Goal: Task Accomplishment & Management: Use online tool/utility

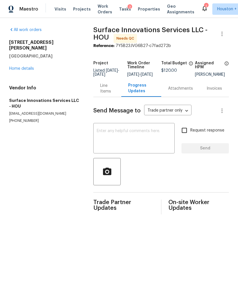
click at [113, 93] on div "Line Items" at bounding box center [107, 88] width 14 height 11
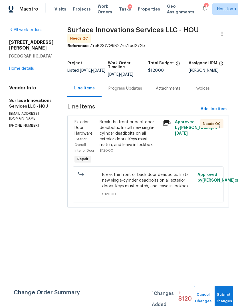
click at [29, 70] on div "All work orders 2223 Laurel Branch Way Houston, TX 77014 Home details Vendor In…" at bounding box center [31, 77] width 44 height 101
click at [226, 295] on button "Submit Changes" at bounding box center [223, 298] width 18 height 25
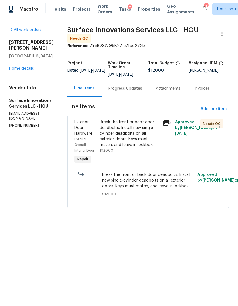
click at [17, 69] on div "All work orders 2223 Laurel Branch Way Houston, TX 77014 Home details Vendor In…" at bounding box center [31, 77] width 44 height 101
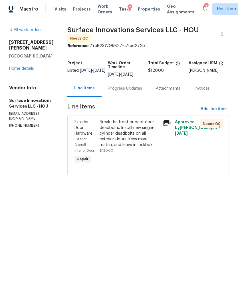
click at [20, 69] on div "All work orders 2223 Laurel Branch Way Houston, TX 77014 Home details Vendor In…" at bounding box center [31, 77] width 44 height 101
click at [18, 70] on div "All work orders 2223 Laurel Branch Way Houston, TX 77014 Home details Vendor In…" at bounding box center [31, 77] width 44 height 101
click at [17, 67] on link "Home details" at bounding box center [21, 69] width 25 height 4
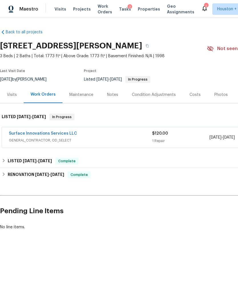
click at [17, 102] on div "Visits" at bounding box center [12, 94] width 24 height 17
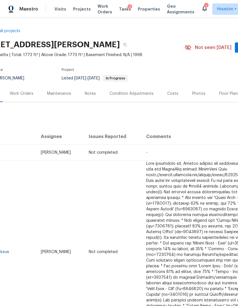
scroll to position [1, 21]
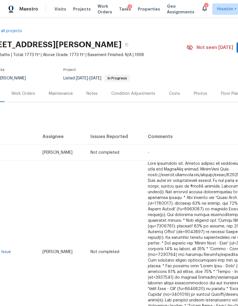
click at [63, 102] on div "Maintenance" at bounding box center [61, 93] width 38 height 17
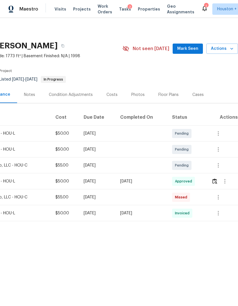
scroll to position [0, 84]
click at [221, 199] on icon "button" at bounding box center [218, 197] width 7 height 7
click at [216, 208] on li "View details" at bounding box center [213, 207] width 40 height 9
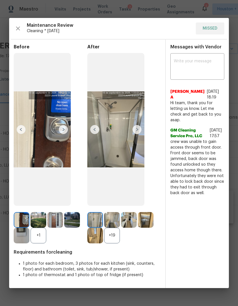
click at [216, 218] on div "Messages with Vendor x ​ Afredi A 9/19/25, 18:19 Hi team, thank you for letting…" at bounding box center [197, 164] width 63 height 249
click at [210, 217] on div "Messages with Vendor x ​ Afredi A 9/19/25, 18:19 Hi team, thank you for letting…" at bounding box center [197, 164] width 63 height 249
click at [180, 288] on div "Messages with Vendor x ​ Afredi A 9/19/25, 18:19 Hi team, thank you for letting…" at bounding box center [197, 164] width 63 height 249
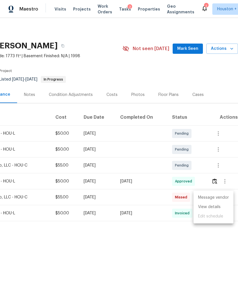
click at [149, 278] on div at bounding box center [119, 153] width 238 height 306
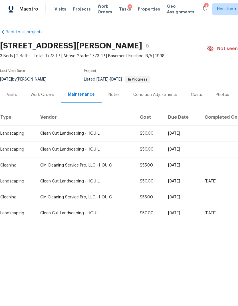
scroll to position [0, 0]
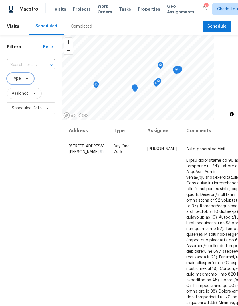
click at [17, 77] on span "Type" at bounding box center [16, 79] width 9 height 6
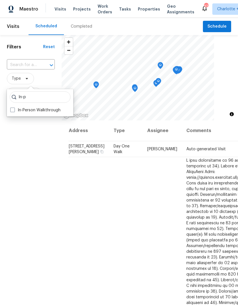
type input "In-p"
click at [17, 111] on label "In-Person Walkthrough" at bounding box center [35, 110] width 50 height 6
click at [14, 111] on input "In-Person Walkthrough" at bounding box center [12, 109] width 4 height 4
checkbox input "true"
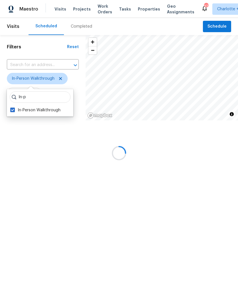
click at [30, 204] on div at bounding box center [119, 153] width 238 height 306
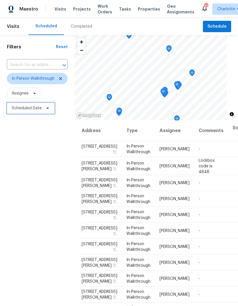
click at [24, 108] on span "Scheduled Date" at bounding box center [27, 108] width 30 height 6
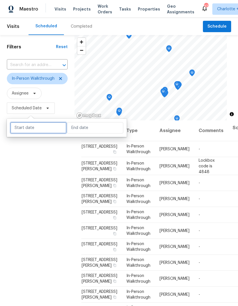
click at [32, 132] on input "text" at bounding box center [38, 127] width 56 height 11
select select "8"
select select "2025"
select select "9"
select select "2025"
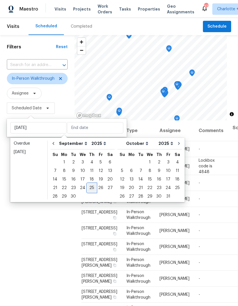
click at [91, 187] on div "25" at bounding box center [91, 188] width 9 height 8
type input "Thu, Sep 25"
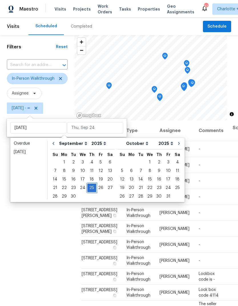
click at [89, 188] on div "25" at bounding box center [91, 188] width 9 height 8
type input "Thu, Sep 25"
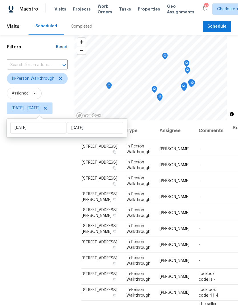
click at [17, 194] on div "Filters Reset ​ In-Person Walkthrough Assignee Thu, Sep 25 - Thu, Sep 25" at bounding box center [37, 200] width 74 height 330
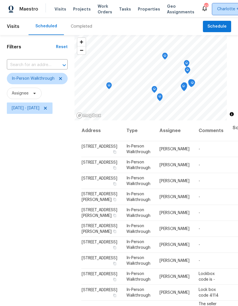
click at [219, 8] on span "Charlotte + 16" at bounding box center [230, 9] width 27 height 6
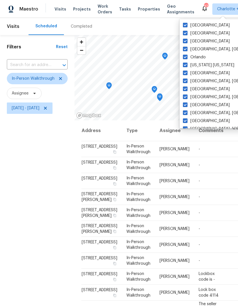
click at [195, 25] on label "Tucson" at bounding box center [206, 26] width 47 height 6
click at [186, 25] on input "Tucson" at bounding box center [185, 25] width 4 height 4
checkbox input "false"
click at [195, 33] on label "Tampa" at bounding box center [206, 33] width 47 height 6
click at [186, 33] on input "Tampa" at bounding box center [185, 32] width 4 height 4
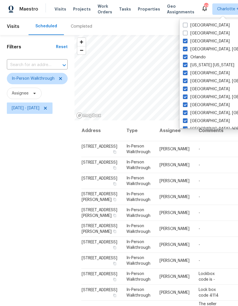
checkbox input "false"
click at [191, 39] on label "Riverside" at bounding box center [206, 41] width 47 height 6
click at [186, 39] on input "Riverside" at bounding box center [185, 40] width 4 height 4
checkbox input "false"
click at [197, 48] on label "Richmond, VA" at bounding box center [227, 49] width 88 height 6
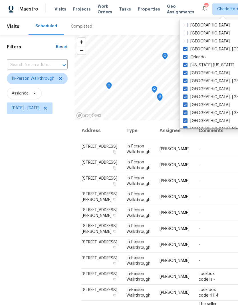
click at [186, 48] on input "Richmond, VA" at bounding box center [185, 48] width 4 height 4
checkbox input "false"
click at [192, 66] on label "New York New Jersey" at bounding box center [208, 65] width 51 height 6
click at [186, 66] on input "New York New Jersey" at bounding box center [185, 64] width 4 height 4
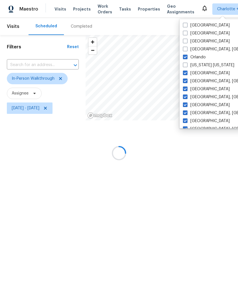
click at [192, 65] on label "New York New Jersey" at bounding box center [208, 65] width 51 height 6
click at [186, 65] on input "New York New Jersey" at bounding box center [185, 64] width 4 height 4
checkbox input "true"
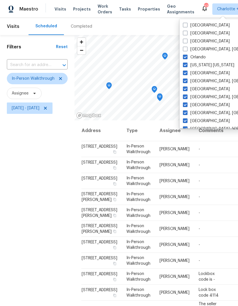
click at [184, 56] on span at bounding box center [185, 57] width 5 height 5
click at [184, 56] on input "Orlando" at bounding box center [185, 56] width 4 height 4
checkbox input "false"
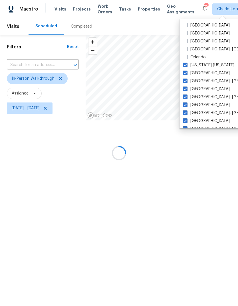
click at [186, 65] on span at bounding box center [185, 65] width 5 height 5
click at [186, 65] on input "New York New Jersey" at bounding box center [185, 64] width 4 height 4
checkbox input "false"
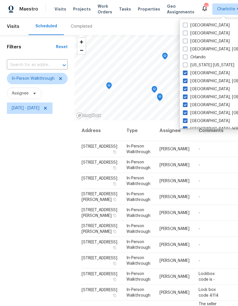
click at [187, 84] on label "Miami, FL" at bounding box center [227, 81] width 88 height 6
click at [186, 82] on input "Miami, FL" at bounding box center [185, 80] width 4 height 4
checkbox input "false"
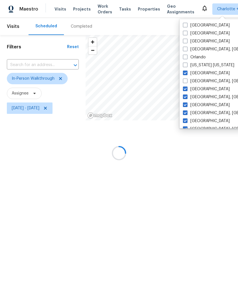
click at [204, 99] on label "Knoxville, TN" at bounding box center [227, 97] width 88 height 6
click at [186, 98] on input "Knoxville, TN" at bounding box center [185, 96] width 4 height 4
checkbox input "false"
click at [206, 101] on div "Knoxville, TN" at bounding box center [238, 97] width 115 height 8
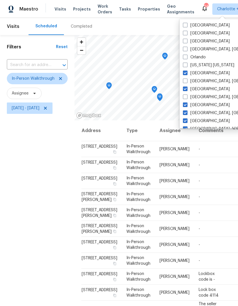
click at [203, 75] on label "Minneapolis" at bounding box center [206, 73] width 47 height 6
click at [186, 74] on input "Minneapolis" at bounding box center [185, 72] width 4 height 4
checkbox input "false"
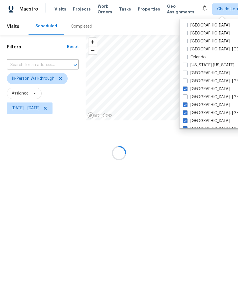
scroll to position [9, 0]
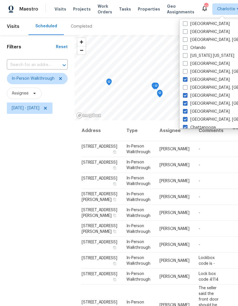
click at [203, 81] on label "Los Angeles" at bounding box center [206, 80] width 47 height 6
click at [186, 81] on input "Los Angeles" at bounding box center [185, 79] width 4 height 4
checkbox input "false"
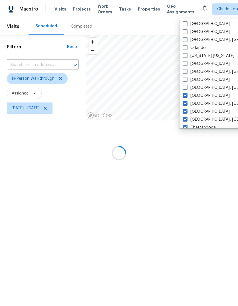
click at [199, 101] on label "Detroit, MI" at bounding box center [227, 104] width 88 height 6
click at [186, 101] on input "Detroit, MI" at bounding box center [185, 103] width 4 height 4
checkbox input "false"
click at [200, 114] on label "Dallas" at bounding box center [206, 112] width 47 height 6
click at [186, 113] on input "Dallas" at bounding box center [185, 111] width 4 height 4
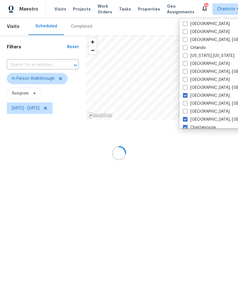
checkbox input "false"
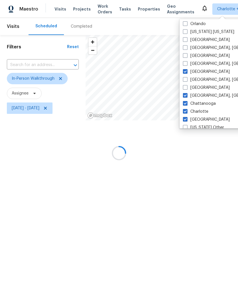
scroll to position [36, 0]
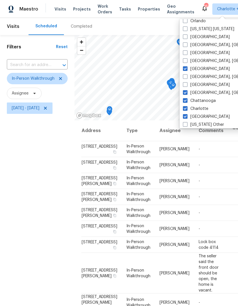
click at [207, 101] on label "Chattanooga" at bounding box center [199, 101] width 33 height 6
click at [186, 101] on input "Chattanooga" at bounding box center [185, 100] width 4 height 4
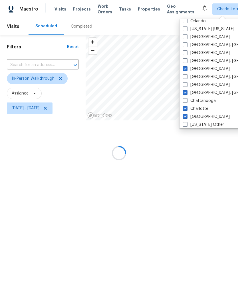
click at [207, 100] on label "Chattanooga" at bounding box center [199, 101] width 33 height 6
click at [186, 100] on input "Chattanooga" at bounding box center [185, 100] width 4 height 4
checkbox input "true"
click at [199, 117] on label "Atlanta" at bounding box center [206, 117] width 47 height 6
click at [186, 117] on input "Atlanta" at bounding box center [185, 116] width 4 height 4
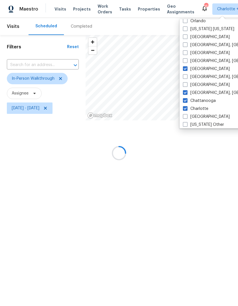
checkbox input "false"
click at [188, 95] on label "Columbus, OH" at bounding box center [227, 93] width 88 height 6
click at [186, 94] on input "Columbus, OH" at bounding box center [185, 92] width 4 height 4
checkbox input "false"
click at [187, 101] on label "Chattanooga" at bounding box center [199, 101] width 33 height 6
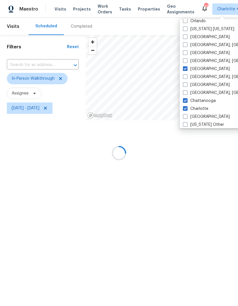
click at [186, 101] on input "Chattanooga" at bounding box center [185, 100] width 4 height 4
checkbox input "false"
click at [187, 109] on span at bounding box center [185, 108] width 5 height 5
click at [186, 109] on input "Charlotte" at bounding box center [185, 108] width 4 height 4
checkbox input "false"
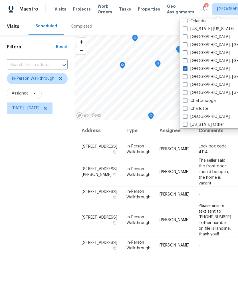
click at [22, 186] on div "Filters Reset ​ In-Person Walkthrough Assignee Thu, Sep 25 - Thu, Sep 25" at bounding box center [37, 200] width 74 height 330
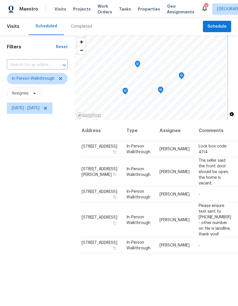
click at [184, 77] on icon "Map marker" at bounding box center [181, 76] width 5 height 7
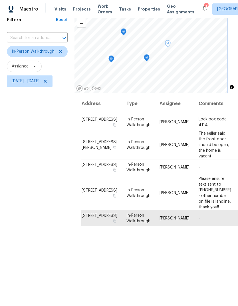
scroll to position [21, 0]
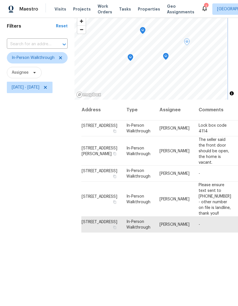
click at [168, 56] on icon "Map marker" at bounding box center [165, 56] width 5 height 7
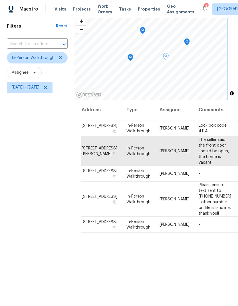
click at [145, 31] on icon "Map marker" at bounding box center [142, 30] width 5 height 7
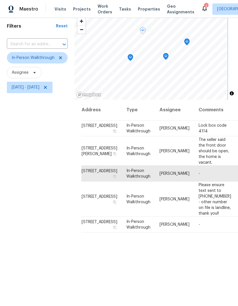
click at [133, 56] on icon "Map marker" at bounding box center [130, 57] width 5 height 7
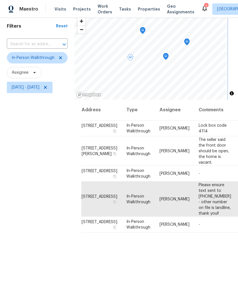
click at [145, 30] on icon "Map marker" at bounding box center [142, 30] width 5 height 7
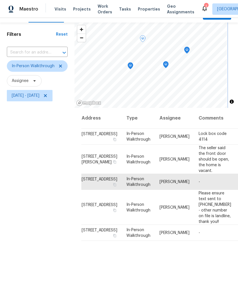
scroll to position [7, 0]
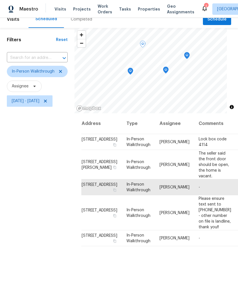
click at [0, 0] on icon at bounding box center [0, 0] width 0 height 0
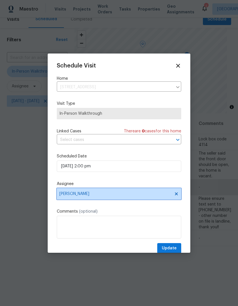
click at [137, 193] on span "Joseph Wolfe" at bounding box center [115, 194] width 112 height 5
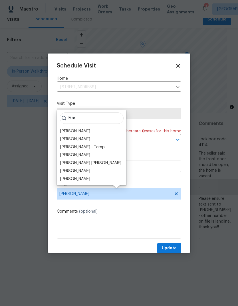
type input "Mar"
click at [67, 170] on div "Maria Zakharnitskaia" at bounding box center [75, 171] width 30 height 6
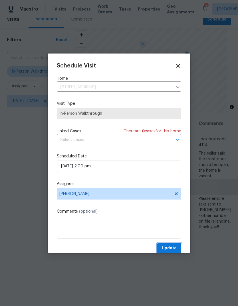
click at [178, 244] on button "Update" at bounding box center [169, 248] width 24 height 11
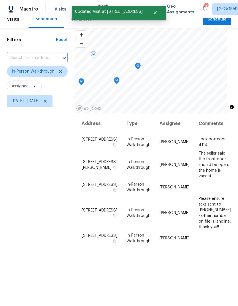
click at [140, 66] on icon "Map marker" at bounding box center [137, 66] width 5 height 7
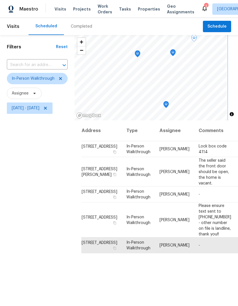
scroll to position [0, 0]
click at [223, 28] on span "Schedule" at bounding box center [216, 26] width 19 height 7
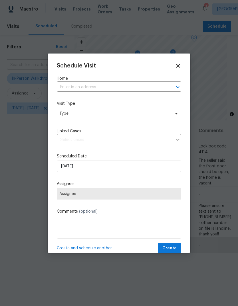
click at [162, 84] on input "text" at bounding box center [111, 87] width 108 height 9
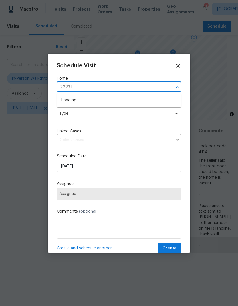
type input "2223 la"
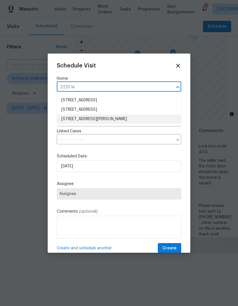
click at [126, 119] on li "2223 Laurel Branch Way, Houston, TX 77014" at bounding box center [119, 119] width 124 height 9
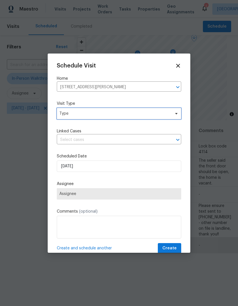
click at [162, 118] on span "Type" at bounding box center [119, 113] width 124 height 11
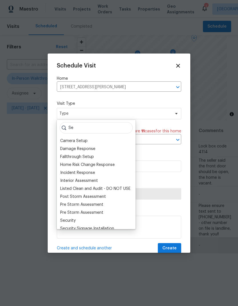
type input "S"
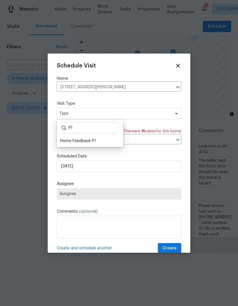
type input "P1"
click at [70, 139] on div "Home Feedback P1" at bounding box center [78, 141] width 36 height 6
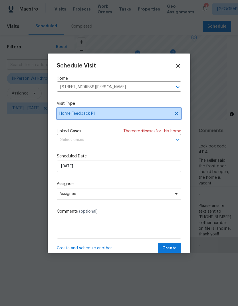
click at [76, 118] on span "Home Feedback P1" at bounding box center [119, 113] width 124 height 11
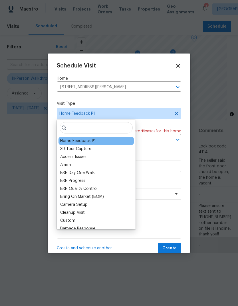
click at [77, 133] on input "search" at bounding box center [96, 127] width 73 height 11
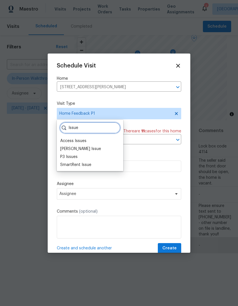
type input "Issue"
click at [86, 167] on div "SmartRent Issue" at bounding box center [75, 165] width 31 height 6
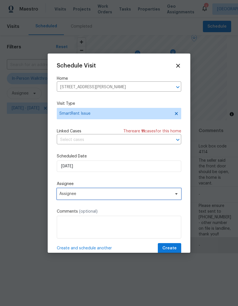
click at [139, 196] on span "Assignee" at bounding box center [115, 194] width 112 height 5
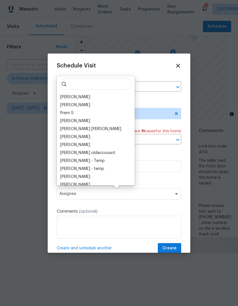
click at [75, 97] on div "Joseph Wolfe" at bounding box center [75, 97] width 30 height 6
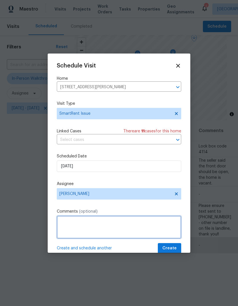
click at [142, 221] on textarea at bounding box center [119, 227] width 124 height 23
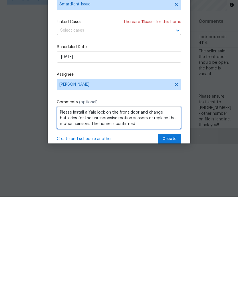
click at [92, 216] on textarea "Please install a Yale lock on the front door and change batteries for the unres…" at bounding box center [119, 227] width 124 height 23
type textarea "Please install a Yale lock on the front door and change batteries for the unres…"
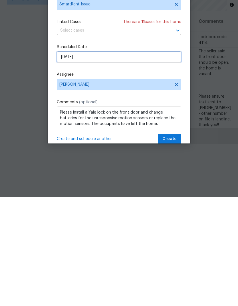
click at [164, 161] on input "[DATE]" at bounding box center [119, 166] width 124 height 11
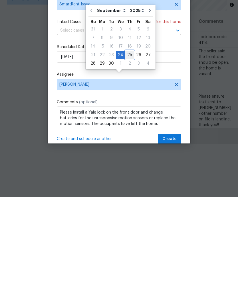
click at [127, 160] on div "25" at bounding box center [129, 164] width 9 height 8
type input "9/25/2025"
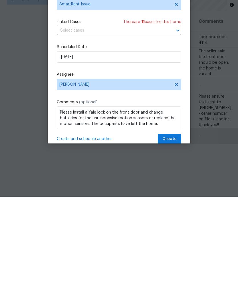
scroll to position [21, 0]
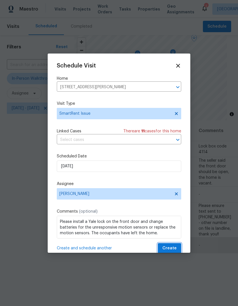
click at [174, 245] on button "Create" at bounding box center [169, 248] width 23 height 11
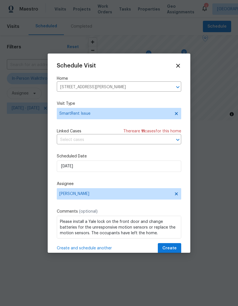
scroll to position [0, 0]
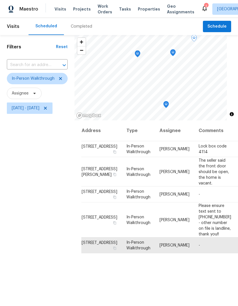
click at [54, 222] on div "Filters Reset ​ In-Person Walkthrough Assignee Thu, Sep 25 - Thu, Sep 25" at bounding box center [37, 200] width 74 height 330
click at [58, 81] on icon at bounding box center [60, 78] width 5 height 5
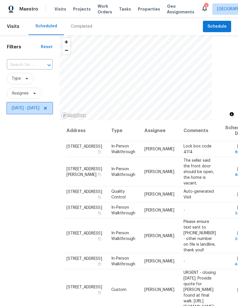
click at [48, 107] on icon at bounding box center [45, 108] width 5 height 5
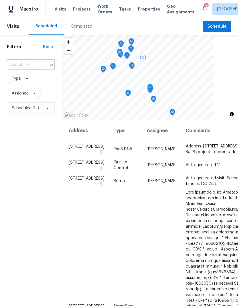
click at [20, 66] on input "text" at bounding box center [23, 65] width 32 height 9
type input "2223 la"
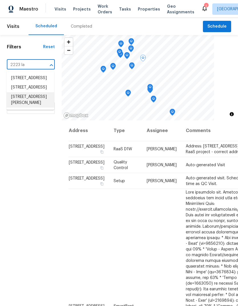
click at [20, 108] on li "2223 Laurel Branch Way, Houston, TX 77014" at bounding box center [31, 99] width 48 height 15
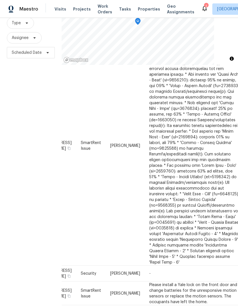
scroll to position [55, 0]
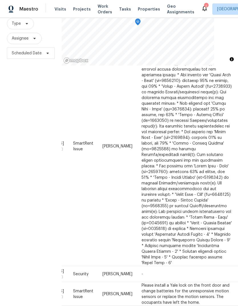
click at [32, 223] on div "Filters Reset 2223 Laurel Branch Way, Houston, TX 77014 ​ Type Assignee Schedul…" at bounding box center [31, 145] width 62 height 330
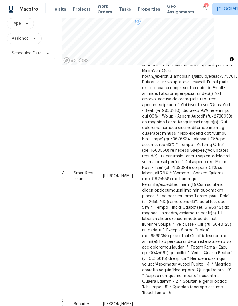
scroll to position [29, 40]
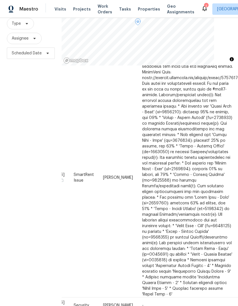
click at [0, 0] on icon at bounding box center [0, 0] width 0 height 0
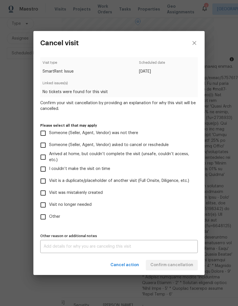
click at [48, 200] on input "Visit no longer needed" at bounding box center [43, 205] width 12 height 12
checkbox input "true"
click at [171, 249] on textarea at bounding box center [119, 247] width 150 height 4
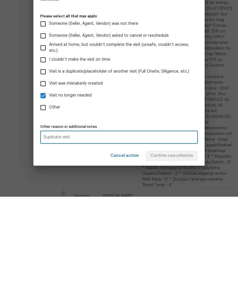
type textarea "Duplicate visit"
click at [185, 256] on div "Cancel action Confirm cancellation" at bounding box center [118, 266] width 171 height 20
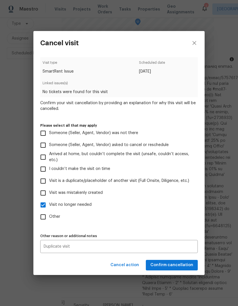
click at [185, 158] on span "Arrived at home, but couldn’t complete the visit (unsafe, couldn’t access, etc.)" at bounding box center [121, 157] width 144 height 12
click at [49, 158] on input "Arrived at home, but couldn’t complete the visit (unsafe, couldn’t access, etc.)" at bounding box center [43, 157] width 12 height 12
checkbox input "true"
click at [180, 271] on button "Confirm cancellation" at bounding box center [172, 265] width 52 height 11
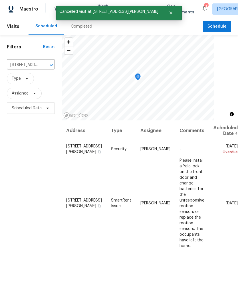
scroll to position [0, 0]
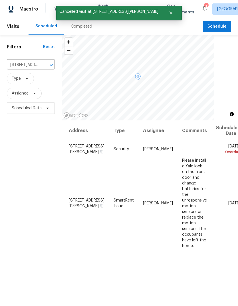
click at [0, 0] on icon at bounding box center [0, 0] width 0 height 0
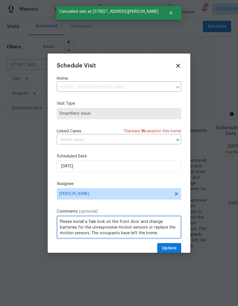
click at [167, 234] on textarea "Please install a Yale lock on the front door and change batteries for the unres…" at bounding box center [119, 227] width 124 height 23
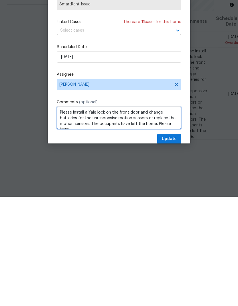
scroll to position [3, 0]
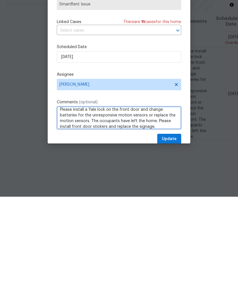
type textarea "Please install a Yale lock on the front door and change batteries for the unres…"
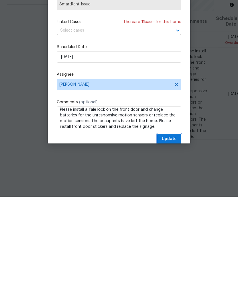
click at [174, 245] on span "Update" at bounding box center [169, 248] width 15 height 7
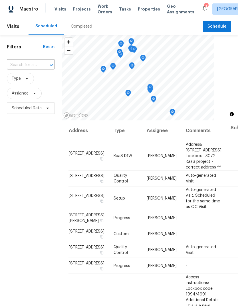
click at [73, 4] on div "Visits Projects Work Orders Tasks Properties Geo Assignments" at bounding box center [127, 8] width 146 height 11
click at [74, 8] on span "Projects" at bounding box center [82, 9] width 18 height 6
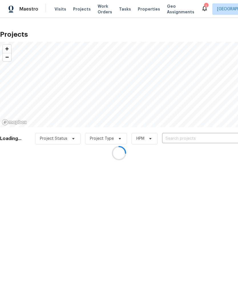
click at [211, 135] on div at bounding box center [119, 153] width 238 height 306
click at [213, 136] on div at bounding box center [119, 153] width 238 height 306
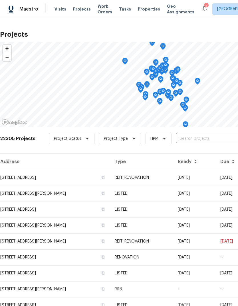
click at [215, 136] on input "text" at bounding box center [208, 138] width 65 height 9
type input "2223 la"
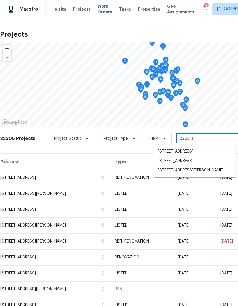
click at [210, 175] on li "2223 Laurel Branch Way, Houston, TX 77014" at bounding box center [194, 170] width 83 height 9
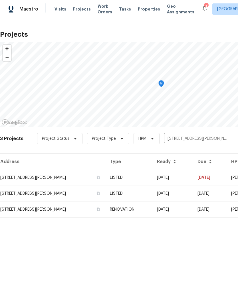
click at [23, 175] on td "2223 Laurel Branch Way, Houston, TX 77014" at bounding box center [52, 178] width 105 height 16
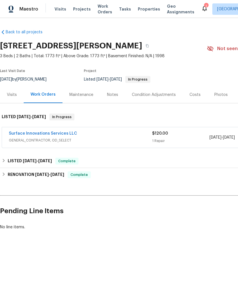
click at [21, 134] on link "Surface Innovations Services LLC" at bounding box center [43, 134] width 68 height 4
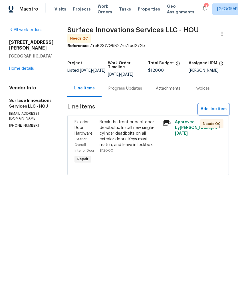
click at [221, 112] on span "Add line item" at bounding box center [213, 109] width 26 height 7
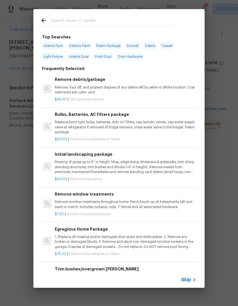
click at [191, 276] on div "Skip" at bounding box center [118, 280] width 171 height 16
click at [189, 278] on span "Skip" at bounding box center [186, 280] width 10 height 6
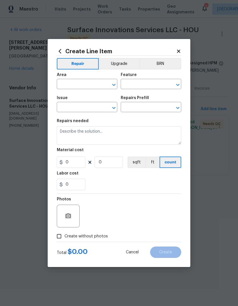
click at [87, 81] on input "text" at bounding box center [79, 84] width 44 height 9
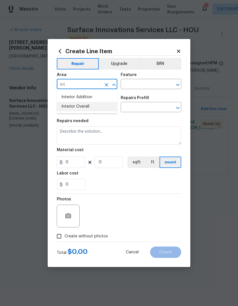
click at [91, 109] on li "Interior Overall" at bounding box center [87, 106] width 60 height 9
type input "Interior Overall"
click at [149, 84] on input "text" at bounding box center [143, 84] width 44 height 9
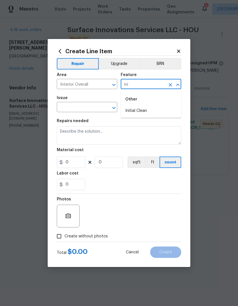
click at [148, 115] on li "Initial Clean" at bounding box center [151, 110] width 60 height 9
type input "Initial Clean"
click at [76, 112] on input "text" at bounding box center [79, 107] width 44 height 9
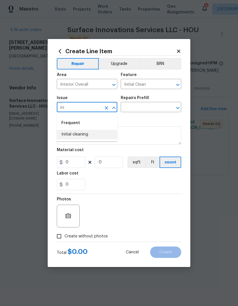
click at [86, 132] on li "Initial cleaning" at bounding box center [87, 134] width 60 height 9
type input "Initial cleaning"
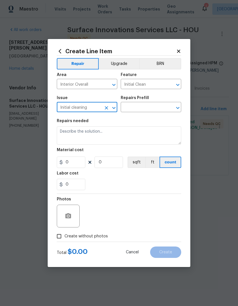
click at [146, 108] on input "text" at bounding box center [143, 107] width 44 height 9
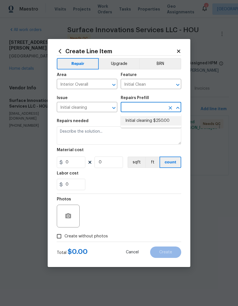
click at [155, 121] on li "Initial cleaning $250.00" at bounding box center [151, 120] width 60 height 9
type input "Initial cleaning $250.00"
type input "Home Readiness Packages"
type textarea "1. Wipe down exterior doors and trim. 2. Clean out all exterior light fixtures …"
type input "1"
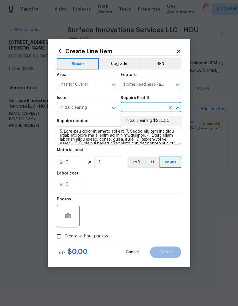
type input "Initial cleaning $250.00"
type input "250"
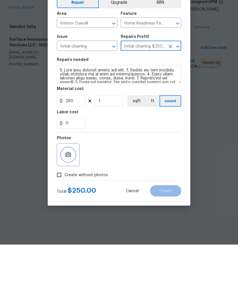
click at [72, 209] on button "button" at bounding box center [68, 216] width 14 height 14
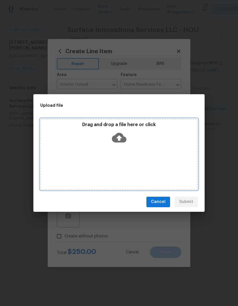
click at [183, 172] on div "Drag and drop a file here or click" at bounding box center [118, 154] width 157 height 71
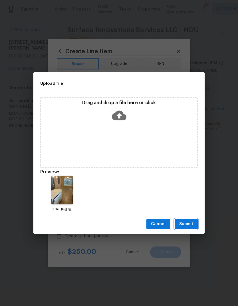
click at [180, 226] on span "Submit" at bounding box center [186, 224] width 14 height 7
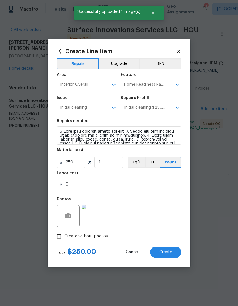
click at [169, 251] on span "Create" at bounding box center [165, 252] width 13 height 4
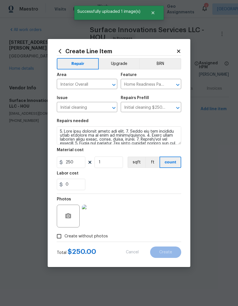
type input "0"
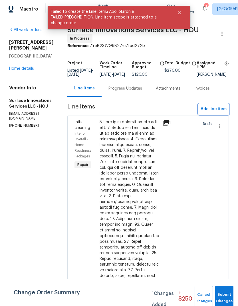
click at [214, 113] on span "Add line item" at bounding box center [213, 109] width 26 height 7
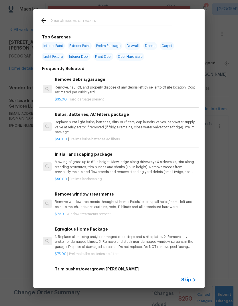
click at [182, 284] on div "Skip" at bounding box center [118, 280] width 171 height 16
click at [188, 279] on span "Skip" at bounding box center [186, 280] width 10 height 6
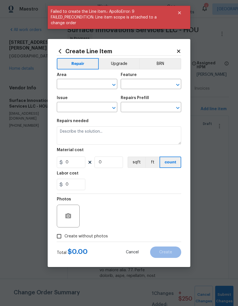
click at [81, 88] on input "text" at bounding box center [79, 84] width 44 height 9
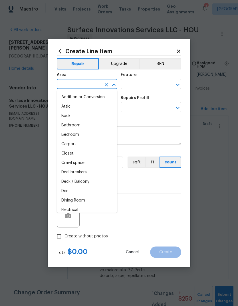
type input "i"
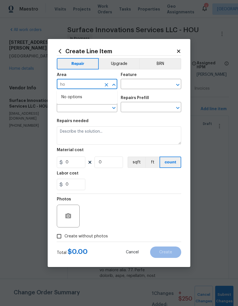
type input "h"
click at [89, 111] on li "Interior Overall" at bounding box center [87, 106] width 60 height 9
type input "Interior Overall"
click at [147, 83] on input "text" at bounding box center [143, 84] width 44 height 9
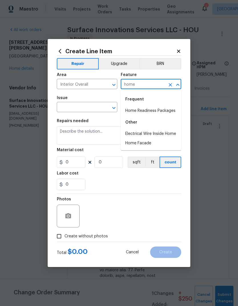
click at [156, 115] on li "Home Readiness Packages" at bounding box center [151, 110] width 60 height 9
type input "Home Readiness Packages"
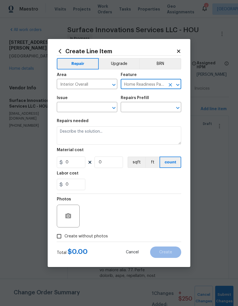
click at [84, 107] on input "text" at bounding box center [79, 107] width 44 height 9
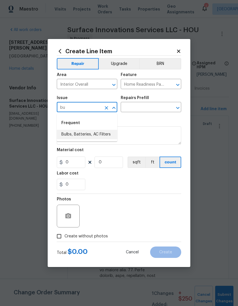
click at [99, 135] on li "Bulbs, Batteries, AC Filters" at bounding box center [87, 134] width 60 height 9
type input "Bulbs, Batteries, AC Filters"
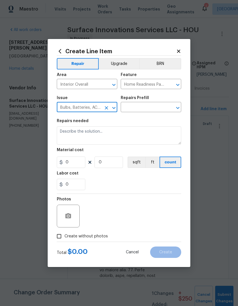
click at [152, 104] on input "text" at bounding box center [143, 107] width 44 height 9
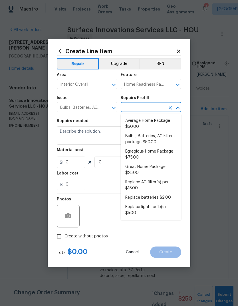
click at [164, 141] on li "Bulbs, Batteries, AC Filters package $50.00" at bounding box center [151, 139] width 60 height 15
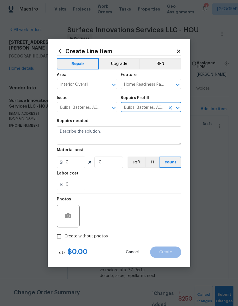
type input "Bulbs, Batteries, AC Filters package $50.00"
type textarea "Replace burnt light bulbs, batteries, dirty AC filters, cap laundry valves, cap…"
type input "1"
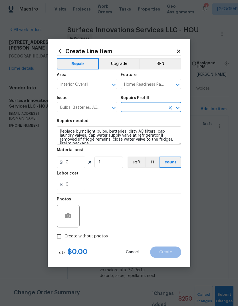
type input "Bulbs, Batteries, AC Filters package $50.00"
type input "50"
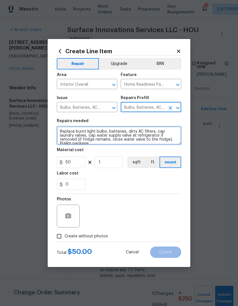
click at [150, 137] on textarea "Replace burnt light bulbs, batteries, dirty AC filters, cap laundry valves, cap…" at bounding box center [119, 136] width 124 height 18
click at [156, 135] on textarea "Replace burnt light bulbs, batteries, dirty AC filters, cap laundry valves, cap…" at bounding box center [119, 136] width 124 height 18
click at [161, 136] on textarea "Replace burnt light bulbs, batteries, dirty AC filters, cap laundry valves, cap…" at bounding box center [119, 136] width 124 height 18
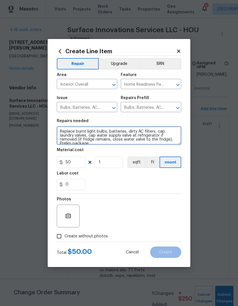
click at [161, 136] on textarea "Replace burnt light bulbs, batteries, dirty AC filters, cap laundry valves, cap…" at bounding box center [119, 136] width 124 height 18
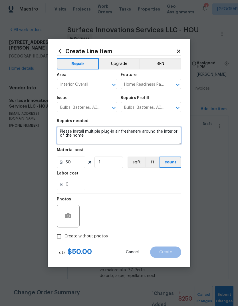
type textarea "Please install multiple plug-in air fresheners around the interior of the home."
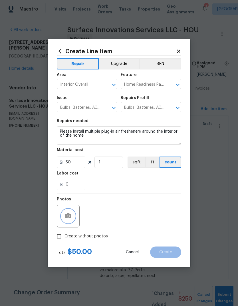
click at [67, 215] on icon "button" at bounding box center [68, 215] width 6 height 5
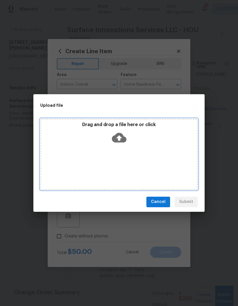
click at [143, 150] on div "Drag and drop a file here or click" at bounding box center [118, 154] width 157 height 71
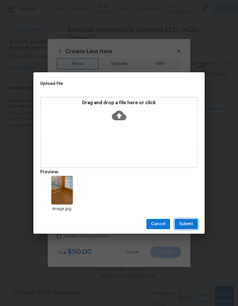
click at [188, 225] on span "Submit" at bounding box center [186, 224] width 14 height 7
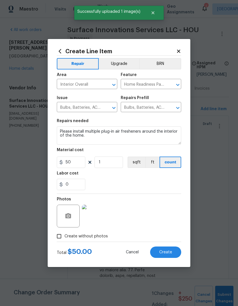
click at [167, 250] on span "Create" at bounding box center [165, 252] width 13 height 4
type input "0"
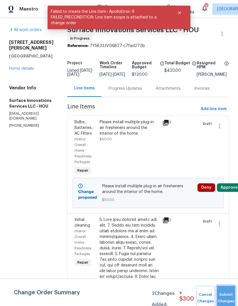
click at [223, 297] on span "Submit Changes" at bounding box center [225, 298] width 13 height 13
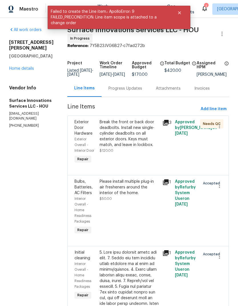
scroll to position [21, 0]
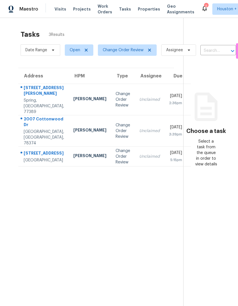
click at [114, 156] on td "Change Order Review" at bounding box center [123, 157] width 24 height 20
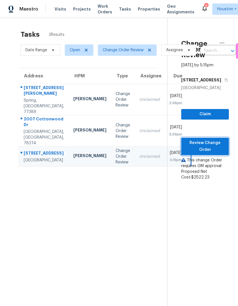
click at [214, 154] on span "Review Change Order" at bounding box center [204, 147] width 38 height 14
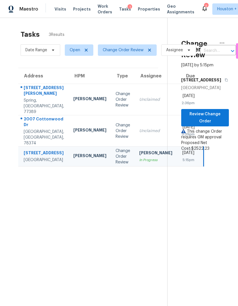
click at [28, 129] on div "2007 Cottonwood Dr" at bounding box center [44, 122] width 40 height 13
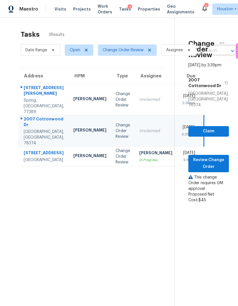
click at [28, 98] on div "[STREET_ADDRESS][PERSON_NAME]" at bounding box center [44, 91] width 40 height 13
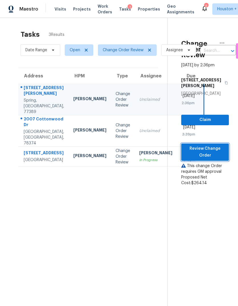
click at [213, 153] on span "Review Change Order" at bounding box center [204, 152] width 38 height 14
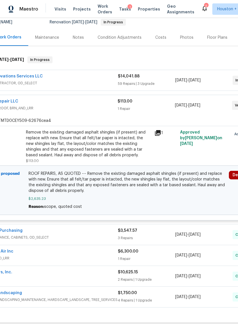
scroll to position [58, 35]
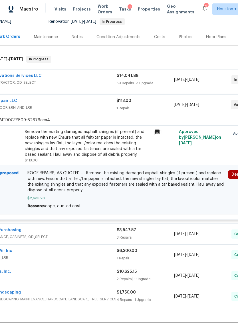
click at [105, 144] on div "Remove the existing damaged asphalt shingles (if present) and replace with new.…" at bounding box center [87, 143] width 125 height 28
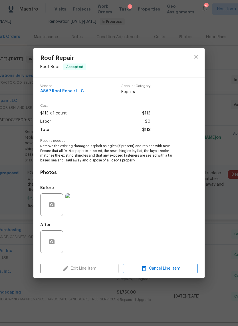
click at [82, 202] on img at bounding box center [76, 204] width 23 height 23
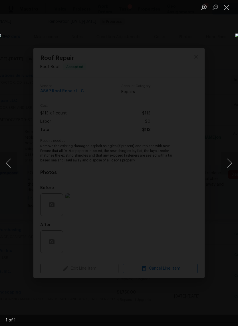
click at [229, 11] on button "Close lightbox" at bounding box center [226, 7] width 11 height 10
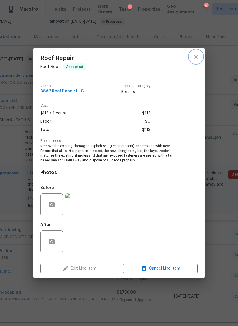
click at [196, 58] on icon "close" at bounding box center [195, 56] width 7 height 7
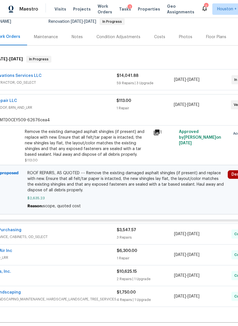
click at [15, 97] on div "ASAP Roof Repair LLC FOUNDATION, ROOF, BRN_AND_LRR $113.00 1 Repair 9/16/2025 -…" at bounding box center [126, 105] width 318 height 21
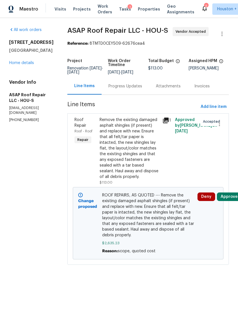
click at [128, 89] on div "Progress Updates" at bounding box center [125, 86] width 34 height 6
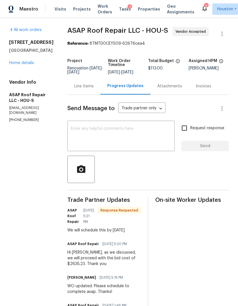
click at [82, 86] on div "Line Items" at bounding box center [83, 86] width 33 height 17
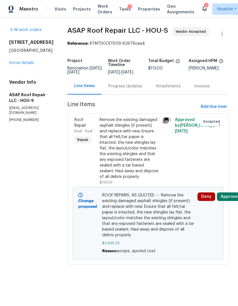
click at [227, 201] on button "Approve" at bounding box center [229, 197] width 25 height 9
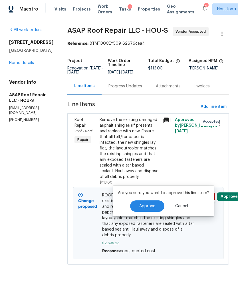
click at [148, 202] on button "Approve" at bounding box center [147, 206] width 34 height 11
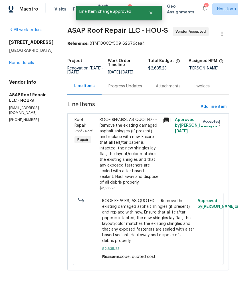
click at [13, 65] on link "Home details" at bounding box center [21, 63] width 25 height 4
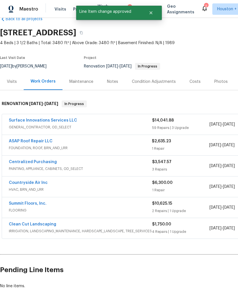
scroll to position [13, 0]
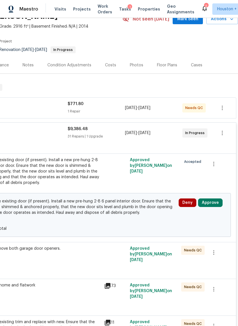
scroll to position [30, 84]
click at [212, 205] on button "Approve" at bounding box center [210, 203] width 25 height 9
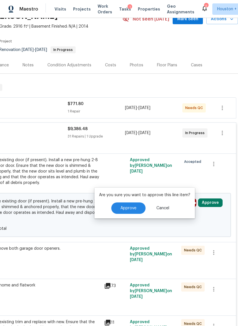
click at [128, 210] on span "Approve" at bounding box center [128, 208] width 16 height 4
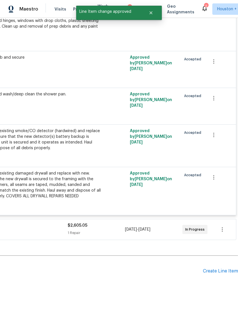
scroll to position [1538, 84]
